Goal: Find specific page/section: Find specific page/section

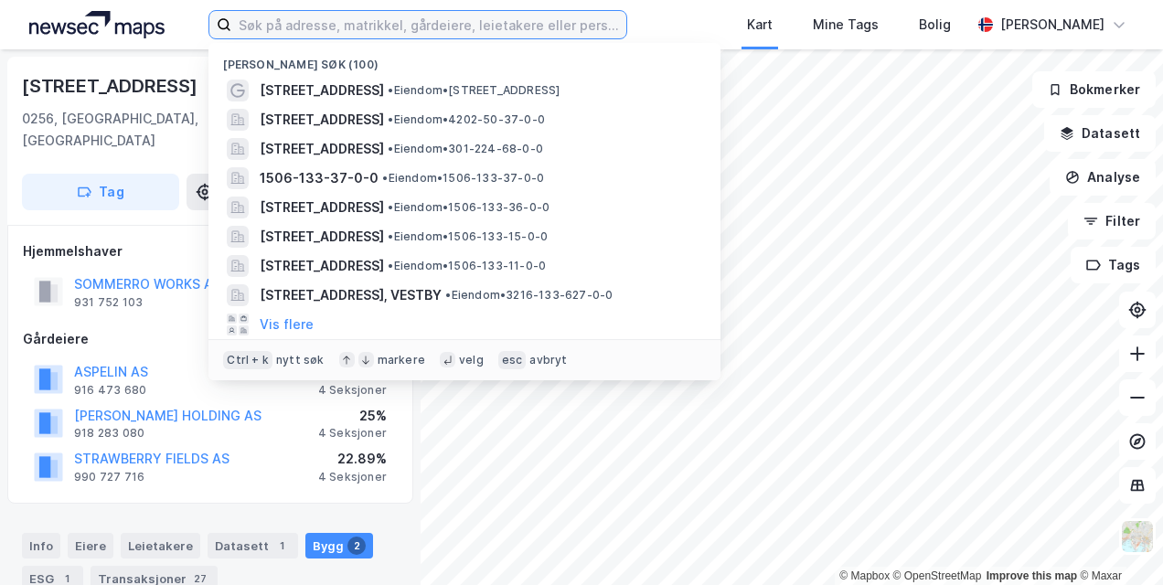
click at [302, 26] on input at bounding box center [428, 24] width 394 height 27
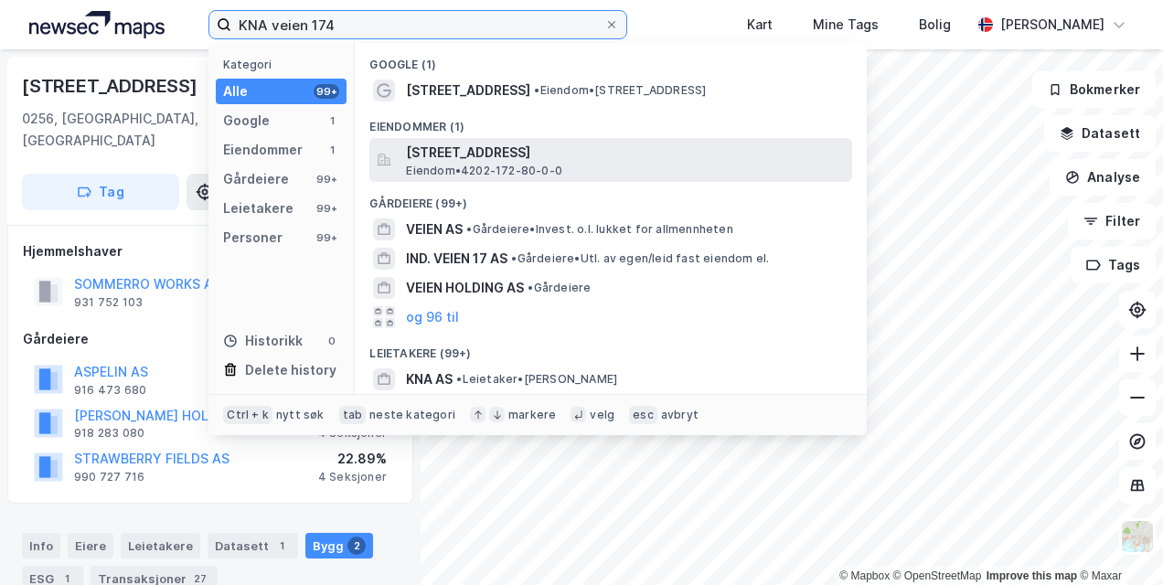
type input "KNA veien 174"
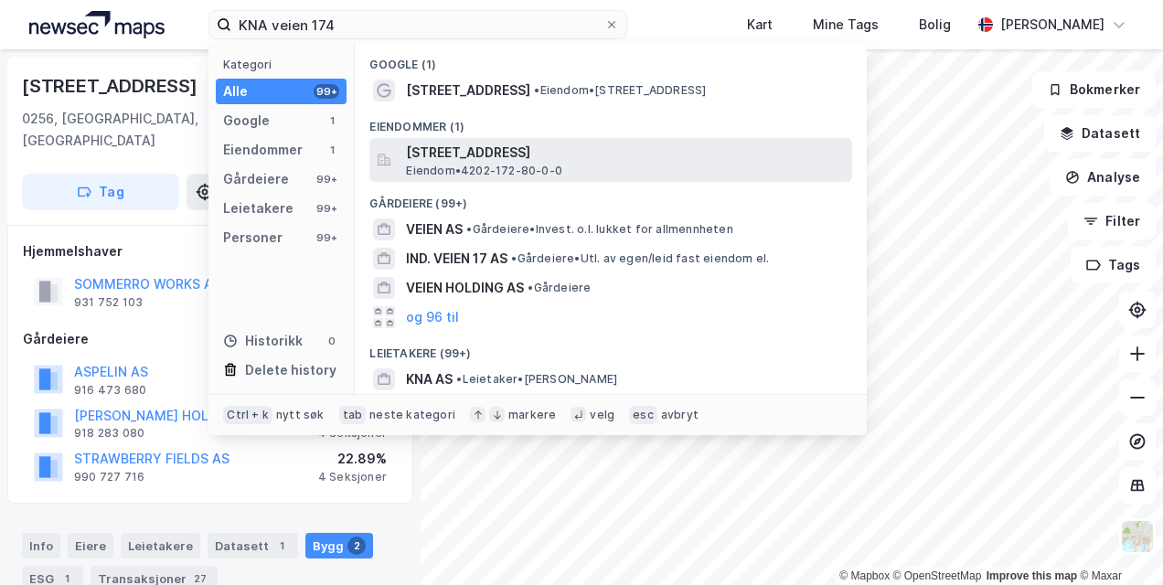
click at [527, 155] on span "[STREET_ADDRESS]" at bounding box center [625, 153] width 439 height 22
